Goal: Transaction & Acquisition: Purchase product/service

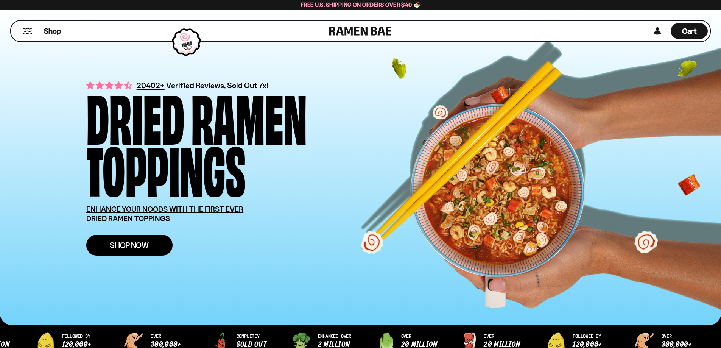
click at [151, 247] on link "Shop Now" at bounding box center [129, 245] width 86 height 21
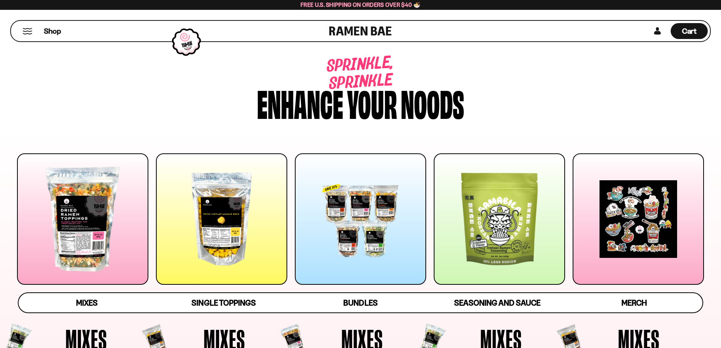
scroll to position [31, 0]
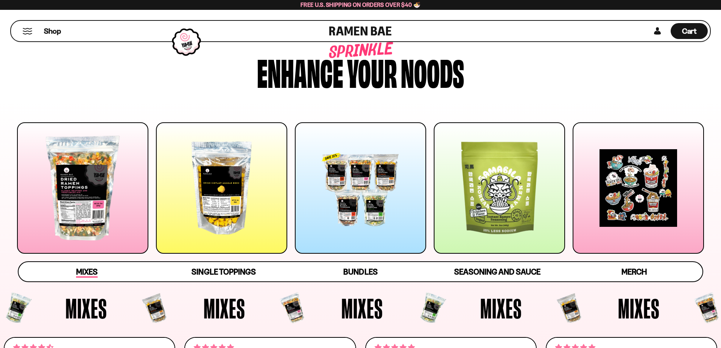
click at [94, 267] on span "Mixes" at bounding box center [87, 272] width 22 height 11
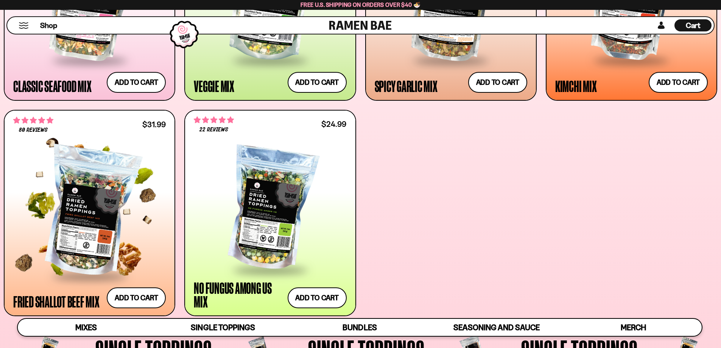
scroll to position [360, 0]
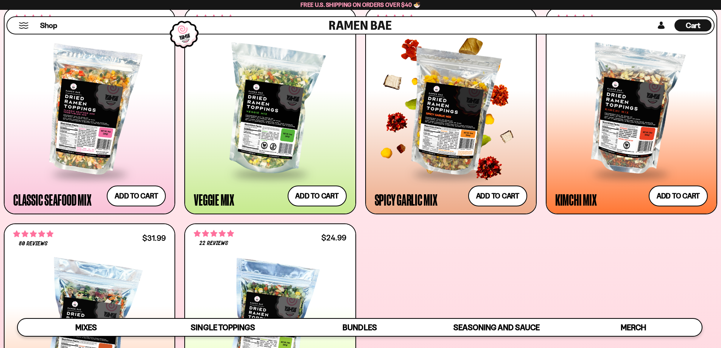
click at [397, 201] on div "Spicy Garlic Mix" at bounding box center [406, 200] width 63 height 14
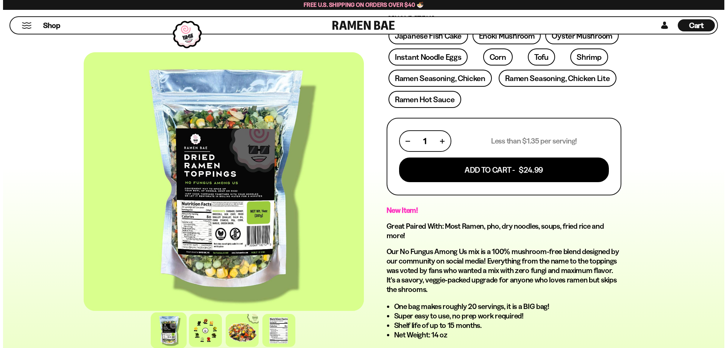
scroll to position [227, 0]
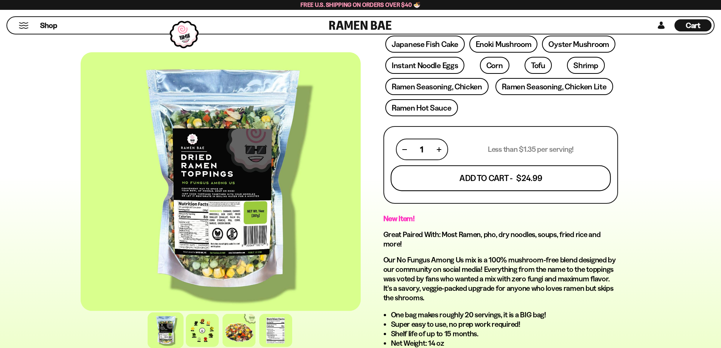
click at [514, 181] on button "Add To Cart - $24.99" at bounding box center [501, 178] width 220 height 26
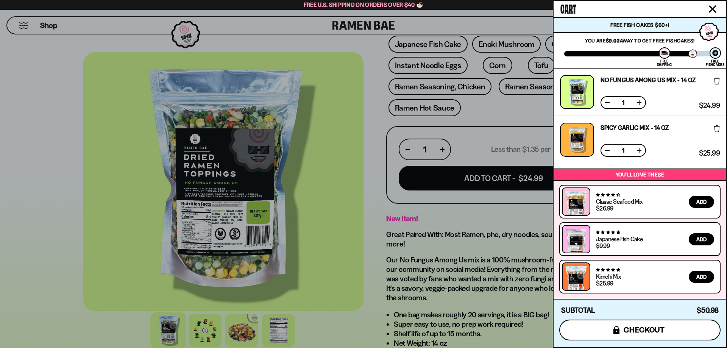
click at [663, 327] on span "checkout" at bounding box center [643, 329] width 41 height 8
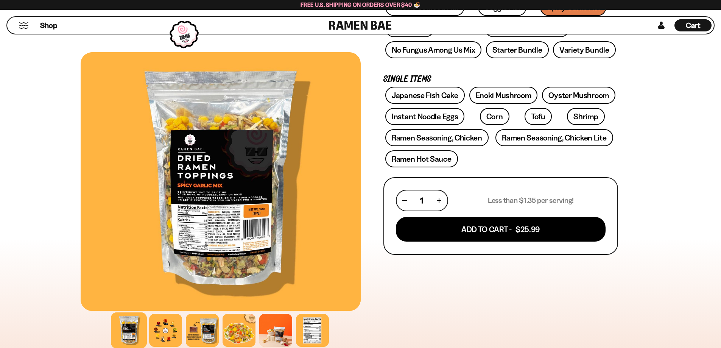
scroll to position [189, 0]
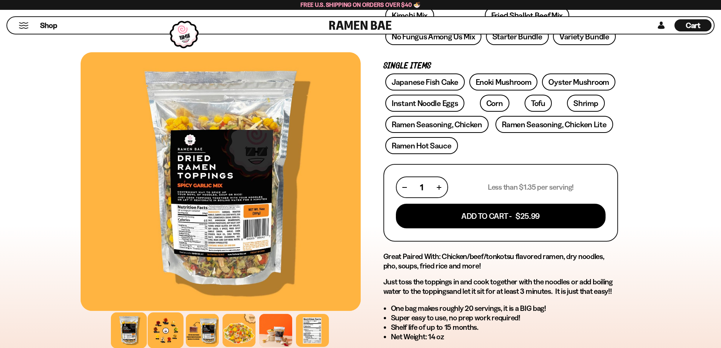
click at [167, 326] on div at bounding box center [166, 330] width 36 height 36
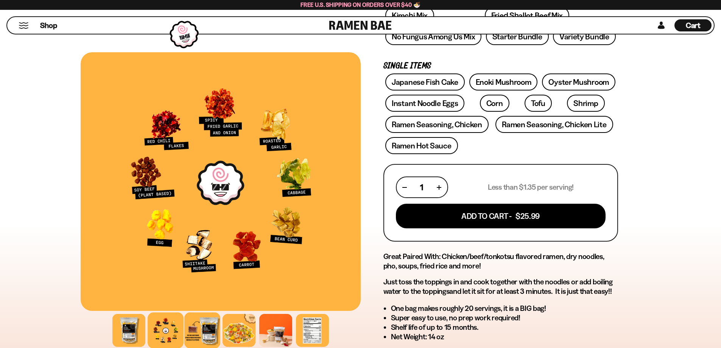
click at [207, 327] on div at bounding box center [202, 330] width 36 height 36
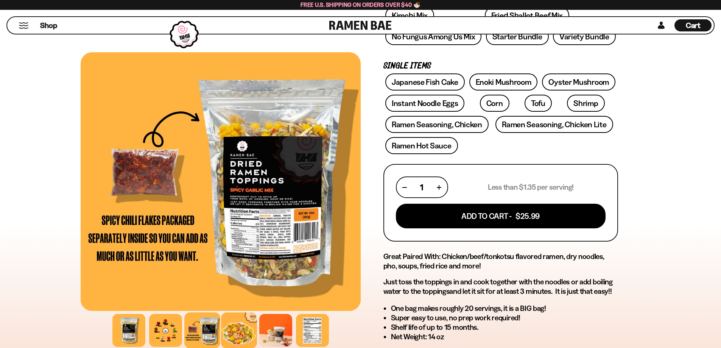
click at [234, 328] on div at bounding box center [239, 330] width 36 height 36
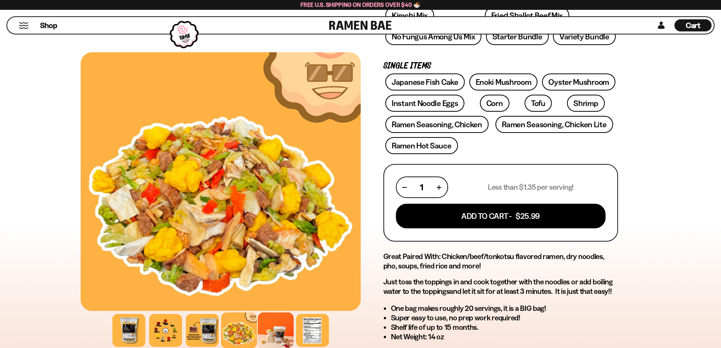
click at [270, 330] on div at bounding box center [276, 330] width 36 height 36
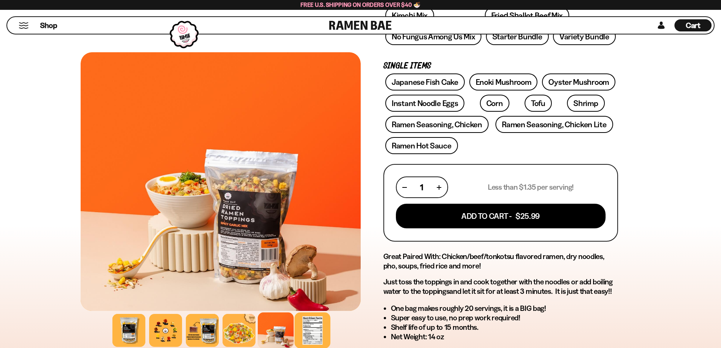
click at [300, 331] on div at bounding box center [312, 330] width 36 height 36
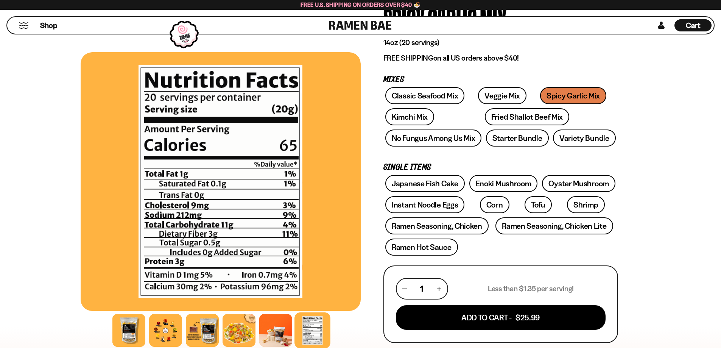
scroll to position [0, 0]
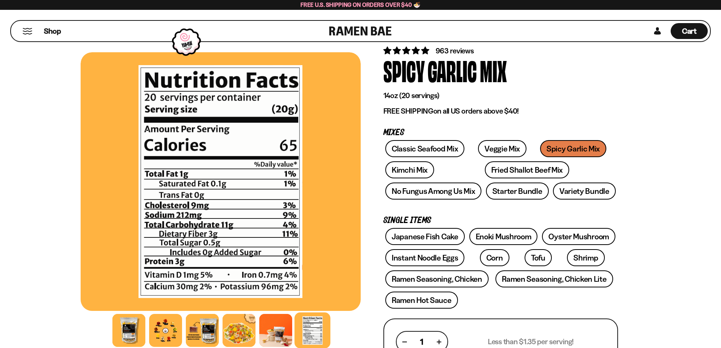
scroll to position [151, 0]
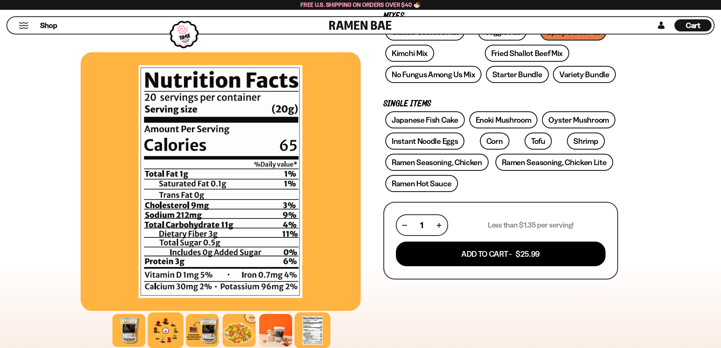
click at [163, 340] on div at bounding box center [166, 330] width 36 height 36
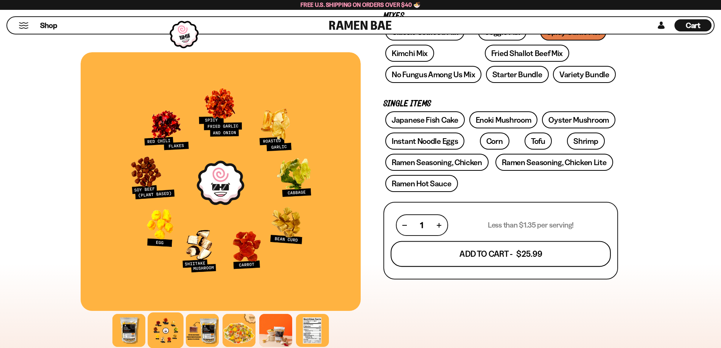
click at [529, 260] on button "Add To Cart - $25.99" at bounding box center [501, 254] width 220 height 26
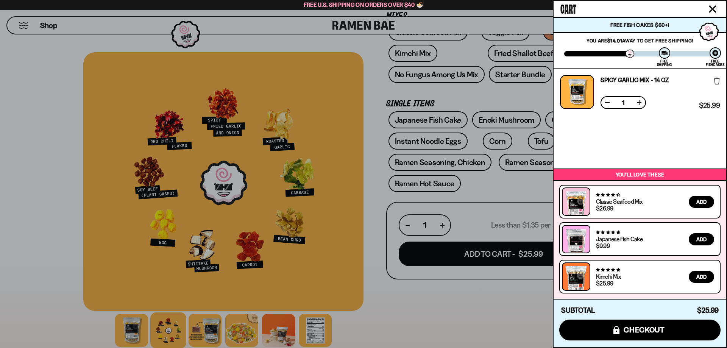
click at [0, 136] on div at bounding box center [363, 174] width 727 height 348
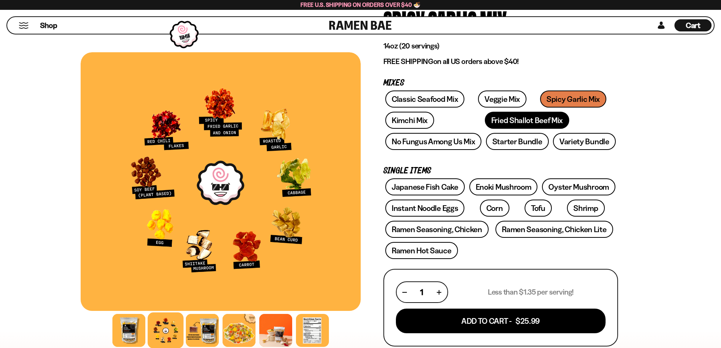
scroll to position [76, 0]
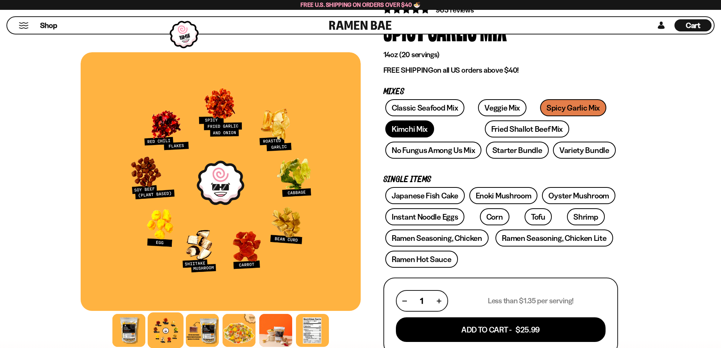
click at [414, 131] on link "Kimchi Mix" at bounding box center [409, 128] width 49 height 17
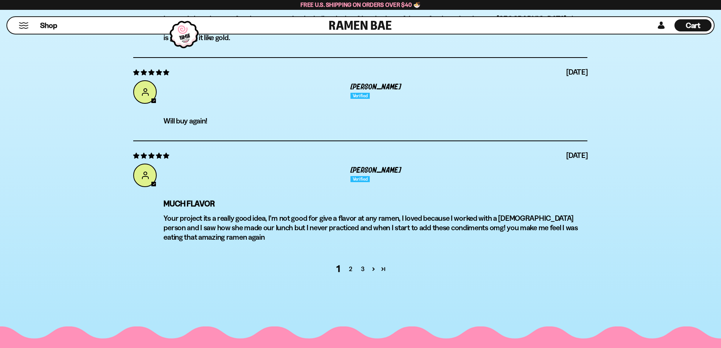
scroll to position [2990, 0]
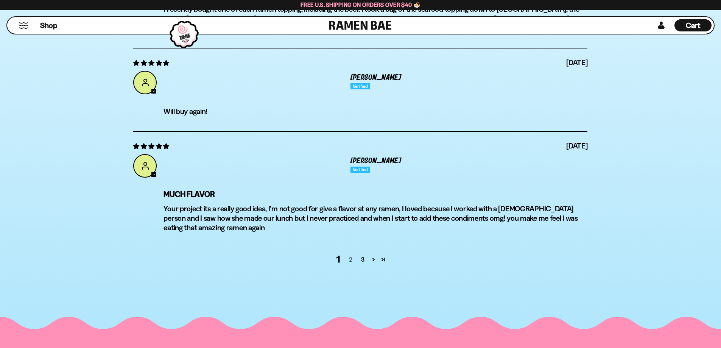
click at [349, 255] on link "2" at bounding box center [350, 259] width 12 height 9
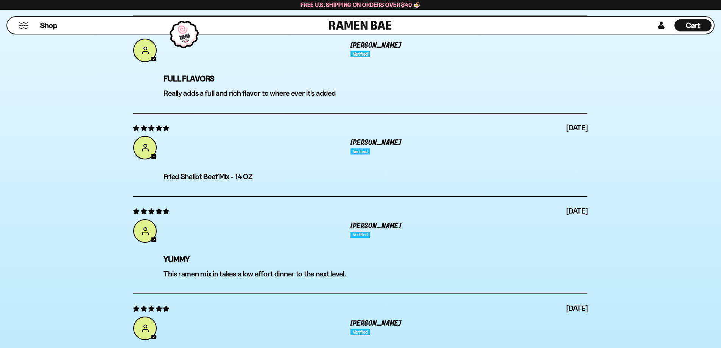
scroll to position [2912, 0]
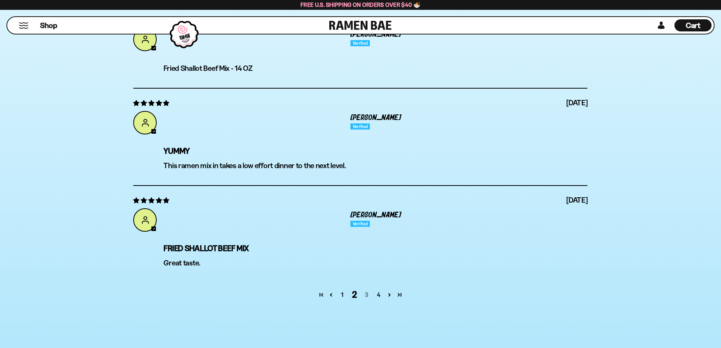
click at [365, 294] on link "3" at bounding box center [366, 294] width 12 height 9
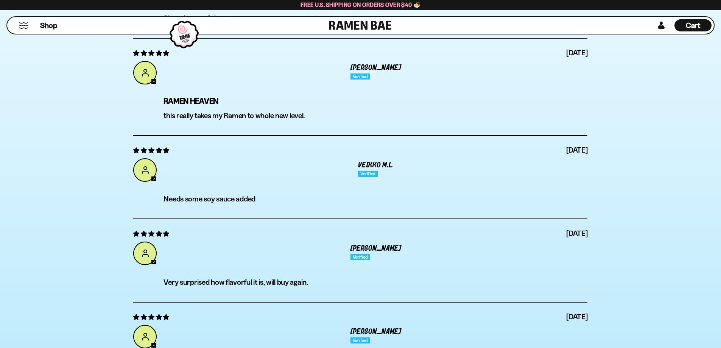
scroll to position [2950, 0]
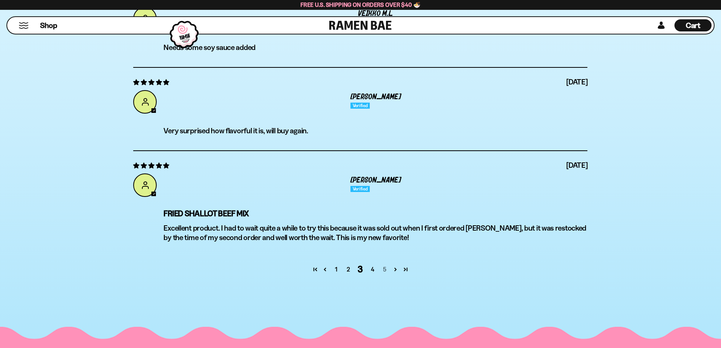
click at [382, 269] on link "5" at bounding box center [384, 269] width 12 height 9
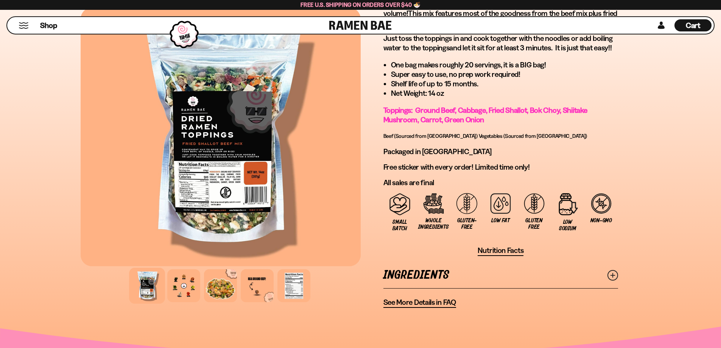
scroll to position [568, 0]
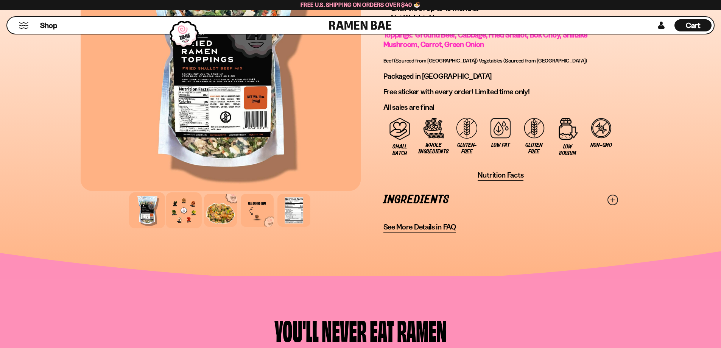
click at [187, 219] on div at bounding box center [184, 210] width 36 height 36
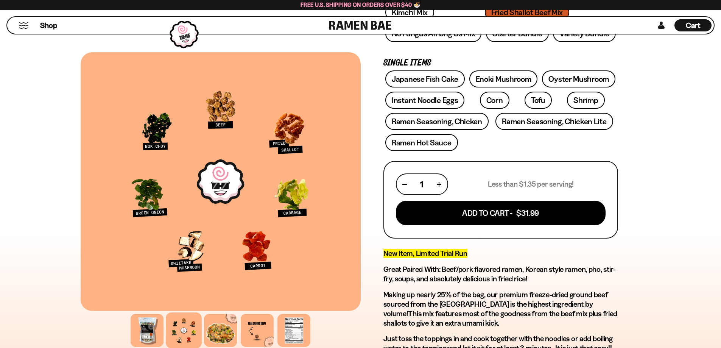
scroll to position [189, 0]
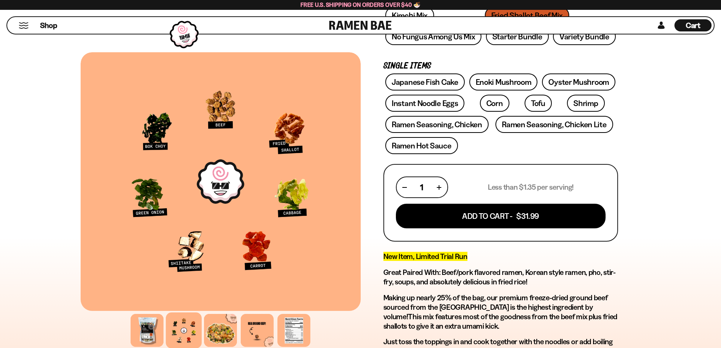
click at [507, 334] on div "Making up nearly 25% of the bag, our premium freeze-dried ground beef sourced f…" at bounding box center [500, 324] width 235 height 63
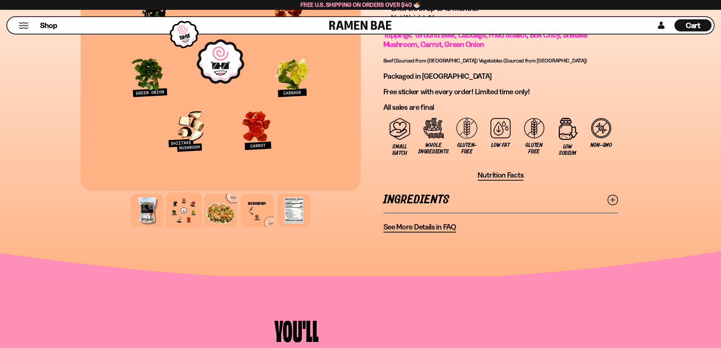
scroll to position [719, 0]
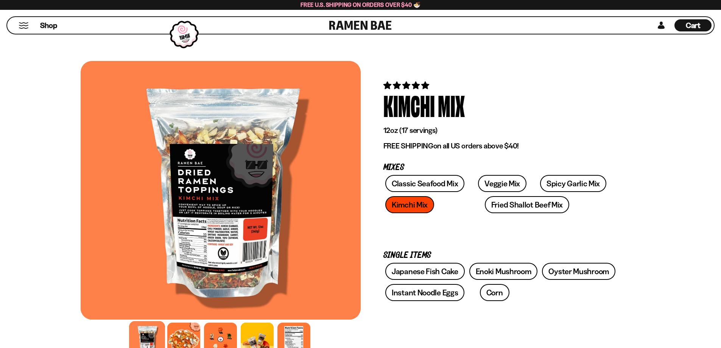
scroll to position [265, 0]
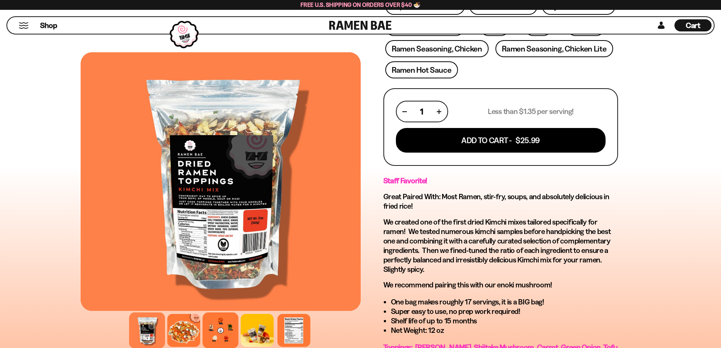
click at [223, 334] on div at bounding box center [220, 330] width 36 height 36
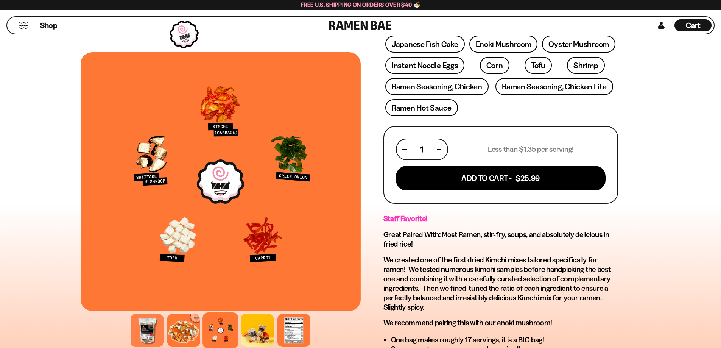
scroll to position [76, 0]
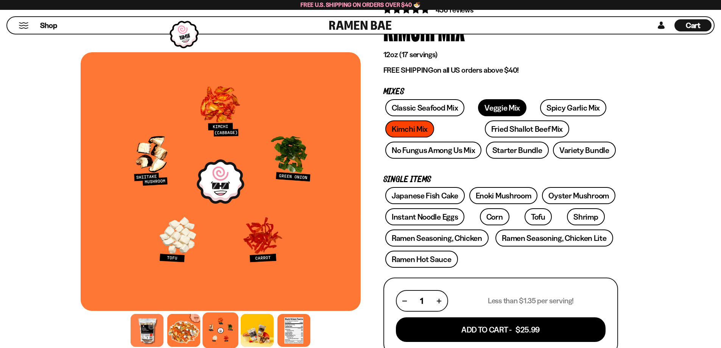
click at [487, 107] on link "Veggie Mix" at bounding box center [502, 107] width 48 height 17
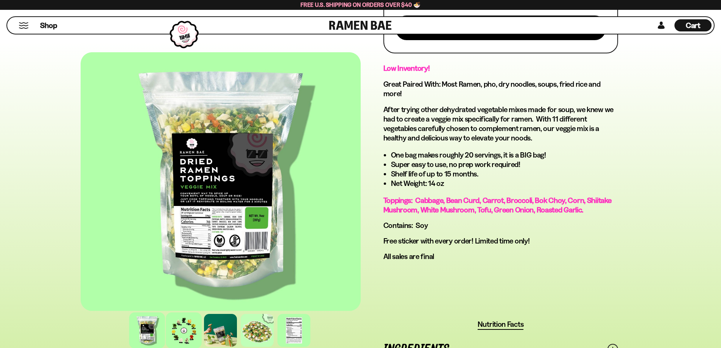
scroll to position [378, 0]
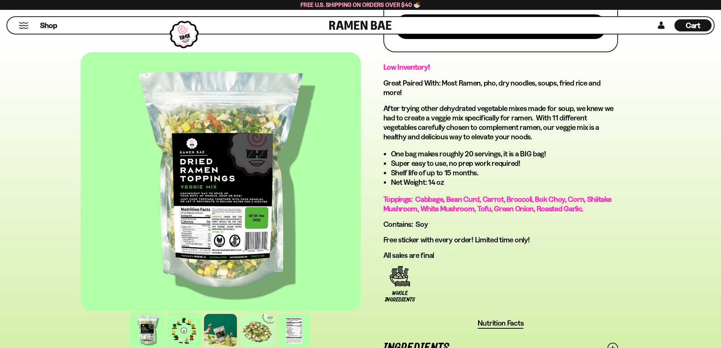
click at [187, 330] on div at bounding box center [184, 330] width 36 height 36
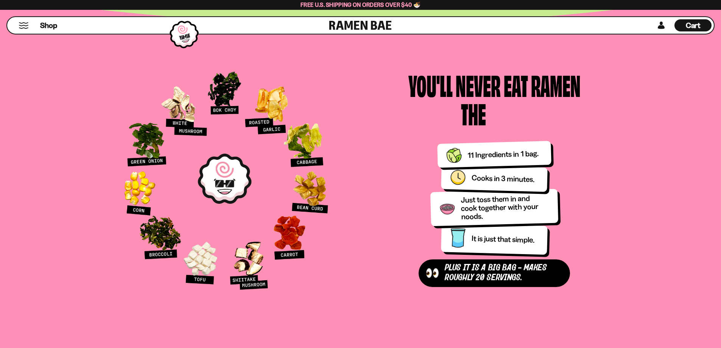
scroll to position [833, 0]
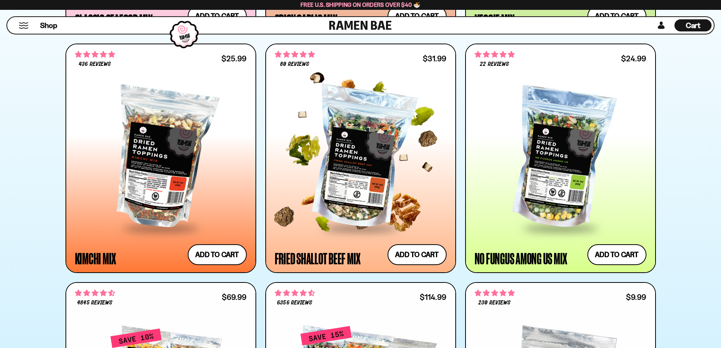
scroll to position [681, 0]
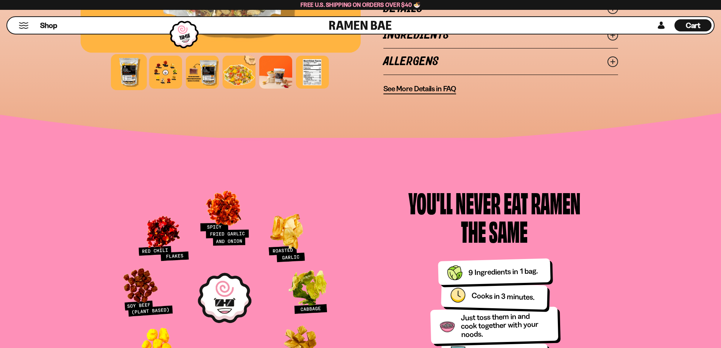
scroll to position [795, 0]
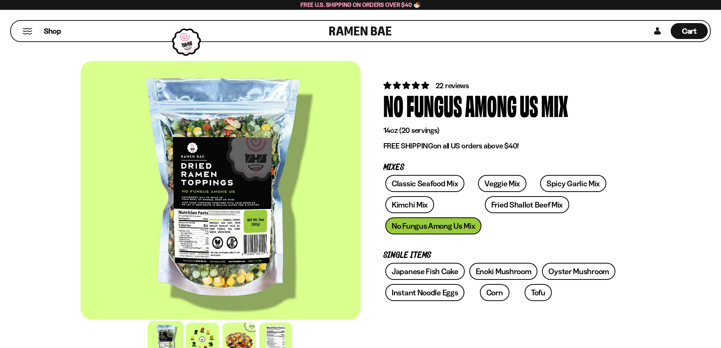
scroll to position [114, 0]
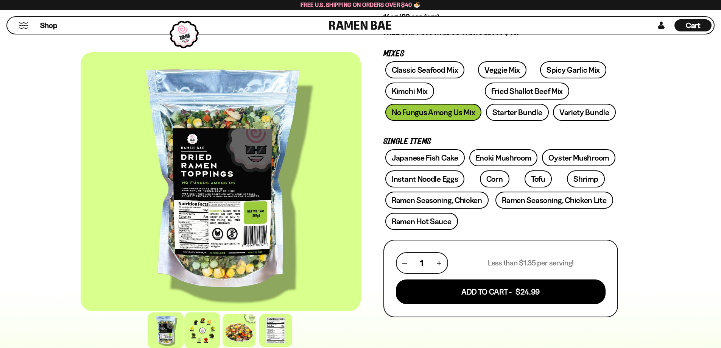
click at [206, 327] on div at bounding box center [202, 330] width 36 height 36
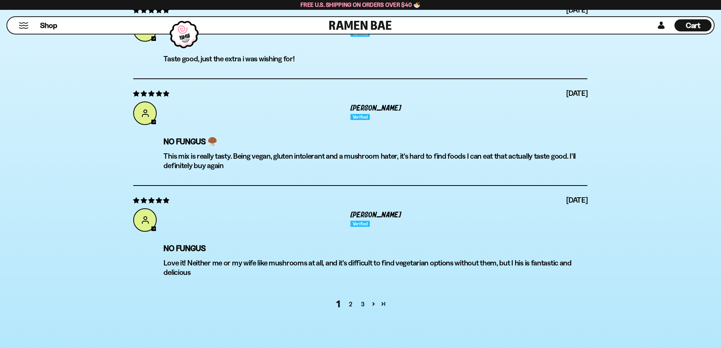
scroll to position [2952, 0]
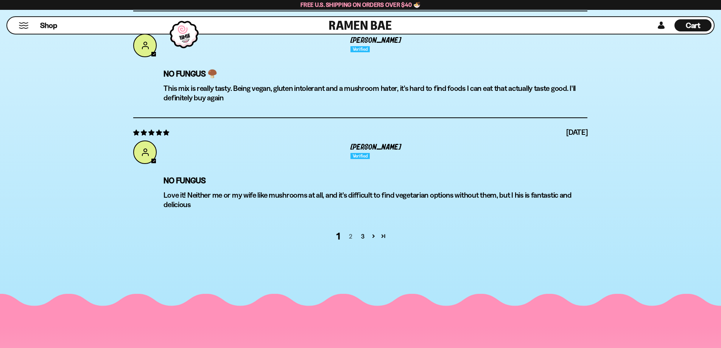
click at [352, 236] on link "2" at bounding box center [350, 236] width 12 height 9
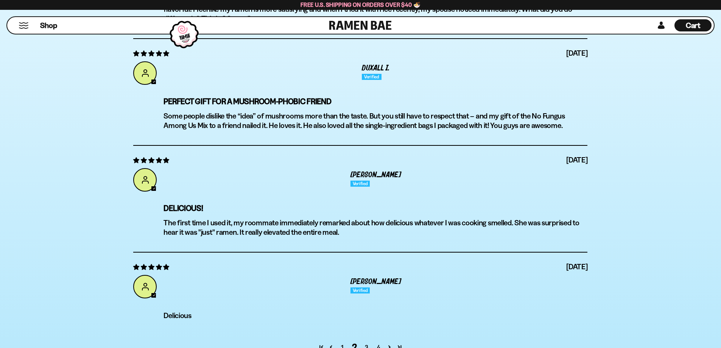
scroll to position [2965, 0]
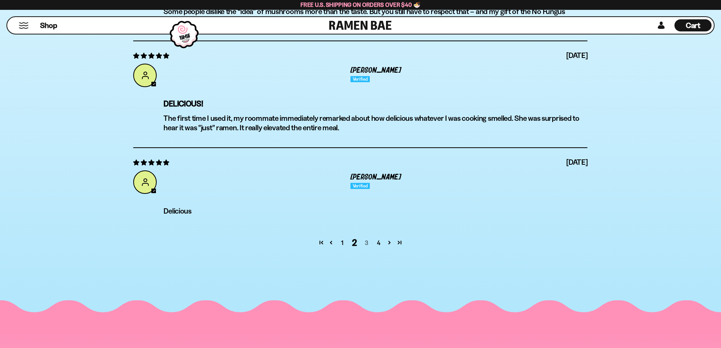
click at [364, 242] on link "3" at bounding box center [366, 242] width 12 height 9
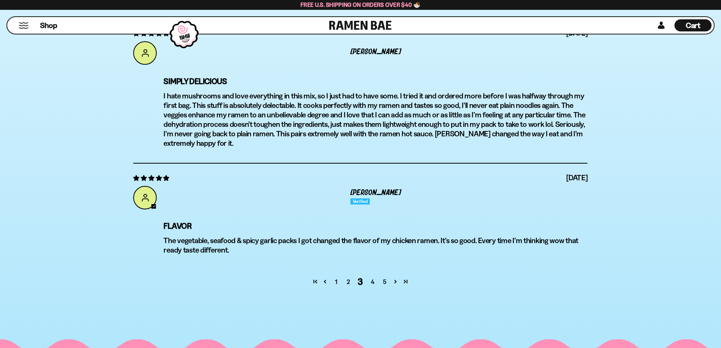
scroll to position [3003, 0]
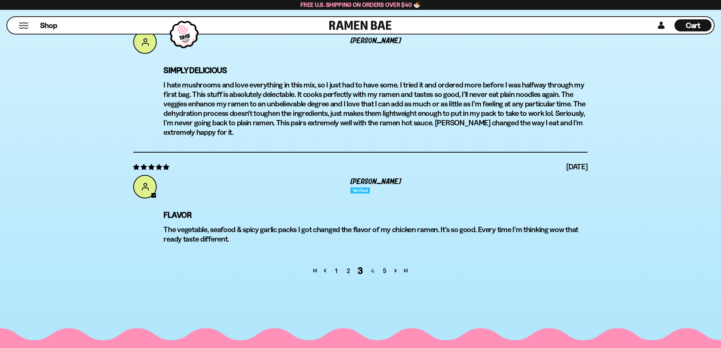
click at [374, 272] on link "4" at bounding box center [372, 270] width 12 height 9
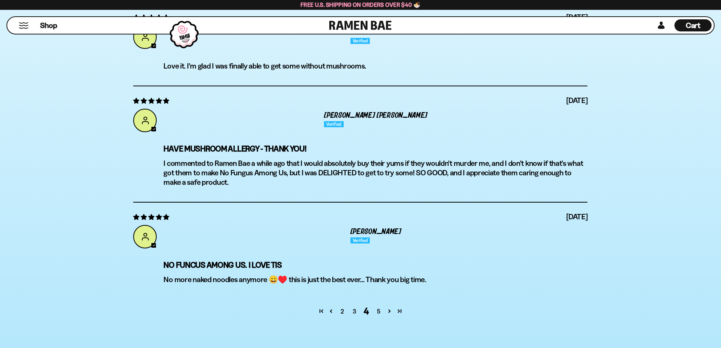
scroll to position [2927, 0]
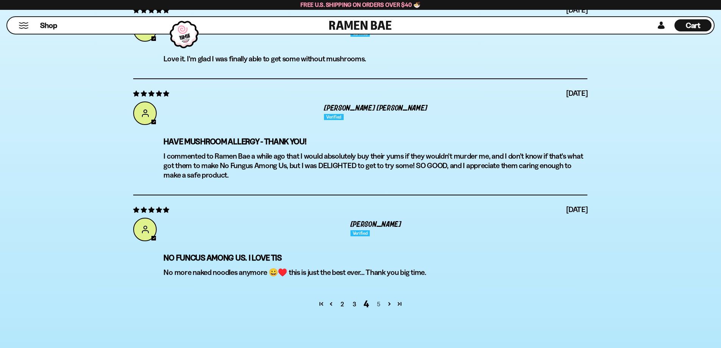
click at [380, 305] on link "5" at bounding box center [378, 303] width 12 height 9
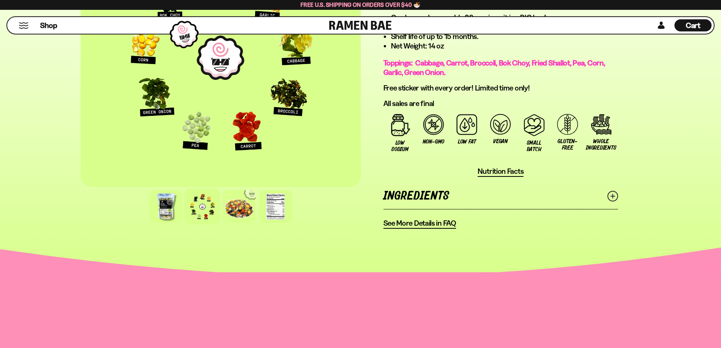
scroll to position [429, 0]
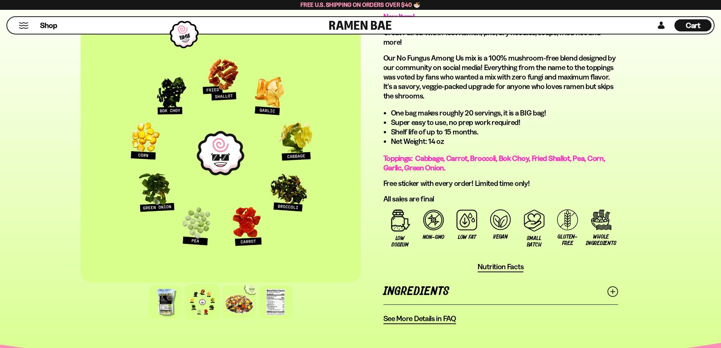
click at [296, 200] on div at bounding box center [221, 153] width 280 height 259
click at [209, 309] on div at bounding box center [202, 302] width 36 height 36
click at [239, 305] on div at bounding box center [239, 302] width 36 height 36
